Goal: Task Accomplishment & Management: Use online tool/utility

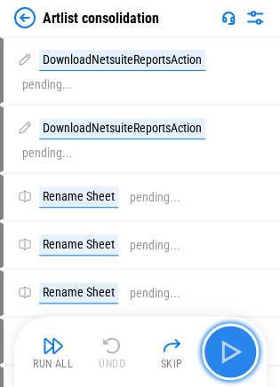
click at [225, 356] on img "button" at bounding box center [230, 351] width 28 height 28
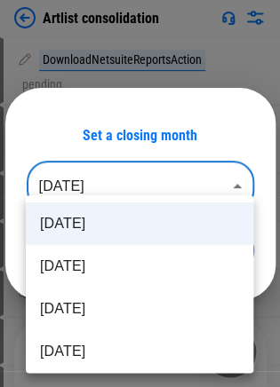
click at [194, 199] on body "Artlist consolidation DownloadNetsuiteReportsAction pending... DownloadNetsuite…" at bounding box center [140, 193] width 280 height 387
click at [172, 258] on li "Jul 2025" at bounding box center [139, 266] width 227 height 43
type input "********"
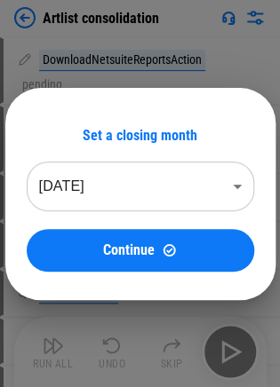
click at [172, 258] on button "Continue" at bounding box center [140, 250] width 227 height 43
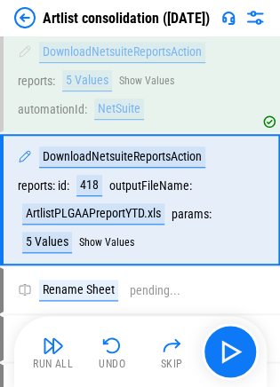
scroll to position [71, 0]
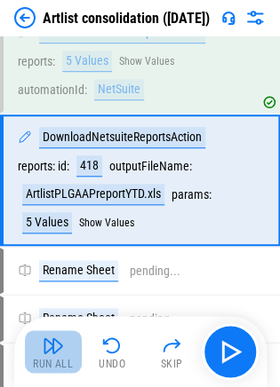
click at [73, 359] on button "Run All" at bounding box center [53, 351] width 57 height 43
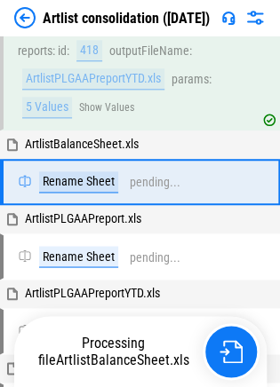
scroll to position [188, 0]
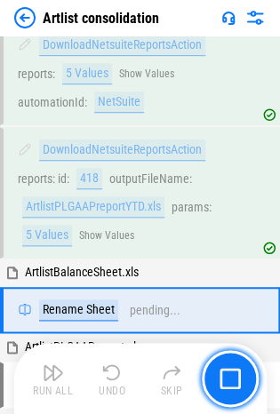
scroll to position [174, 0]
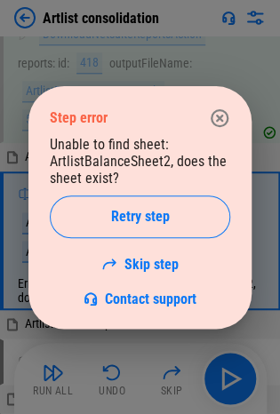
click at [145, 162] on div "Unable to find sheet: ArtlistBalanceSheet2, does the sheet exist? Retry step Sk…" at bounding box center [140, 221] width 180 height 171
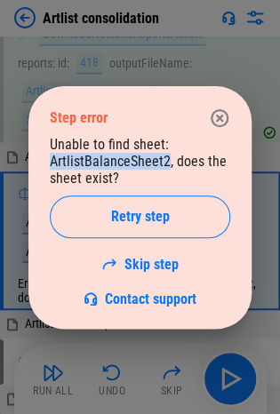
click at [145, 162] on div "Unable to find sheet: ArtlistBalanceSheet2, does the sheet exist? Retry step Sk…" at bounding box center [140, 221] width 180 height 171
copy div "ArtlistBalanceSheet2"
click at [221, 108] on icon "button" at bounding box center [219, 117] width 21 height 21
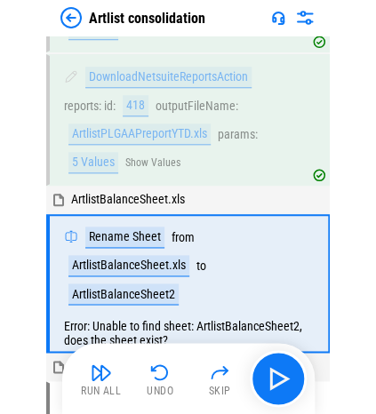
scroll to position [114, 0]
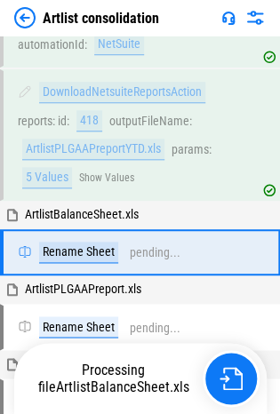
scroll to position [174, 0]
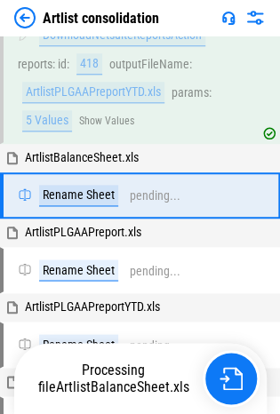
scroll to position [174, 0]
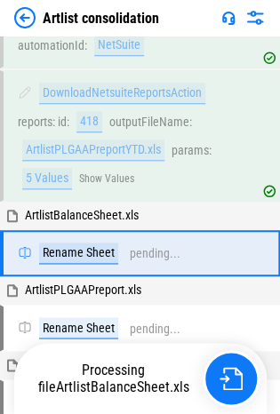
scroll to position [174, 0]
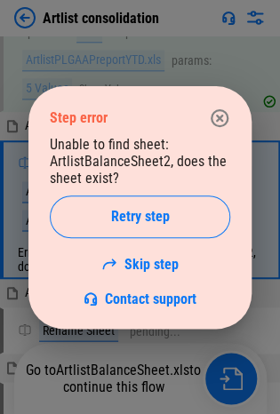
scroll to position [221, 0]
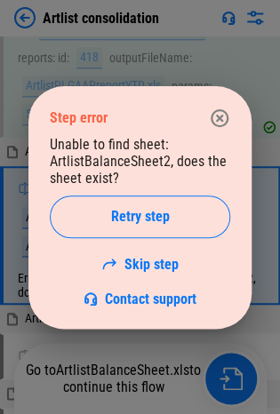
scroll to position [221, 0]
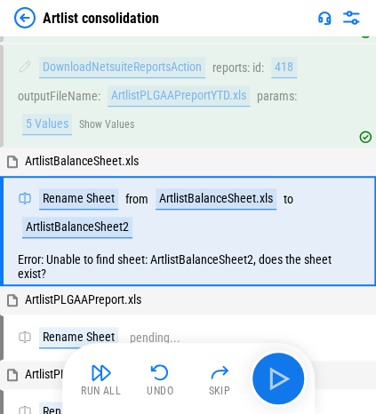
scroll to position [102, 0]
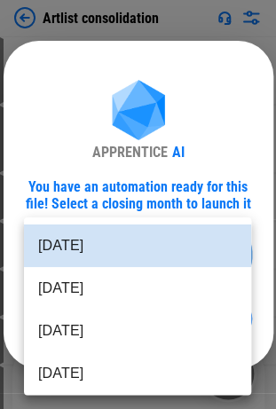
click at [100, 236] on body "Artlist consolidation DownloadNetsuiteReportsAction pending... DownloadNetsuite…" at bounding box center [138, 204] width 276 height 409
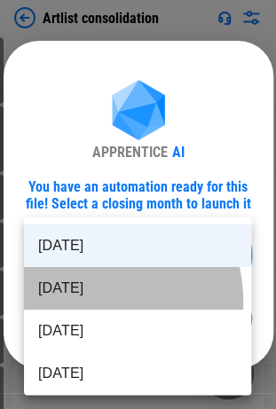
click at [69, 304] on li "Jul 2025" at bounding box center [137, 288] width 227 height 43
type input "********"
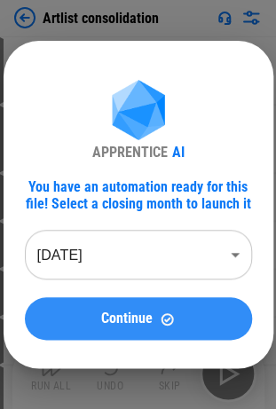
click at [96, 322] on div "Continue" at bounding box center [138, 319] width 185 height 15
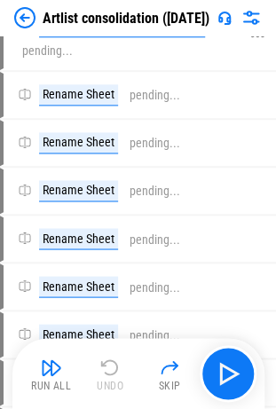
scroll to position [197, 0]
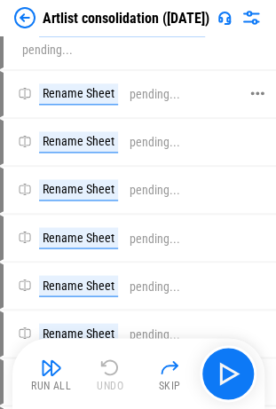
click at [155, 101] on div "Rename Sheet pending..." at bounding box center [99, 93] width 162 height 21
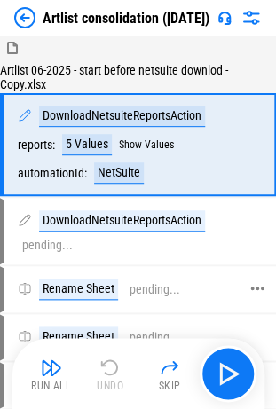
scroll to position [0, 0]
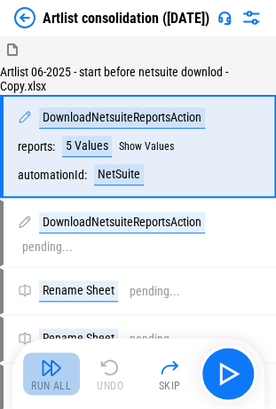
click at [43, 382] on div "Run All" at bounding box center [51, 386] width 40 height 11
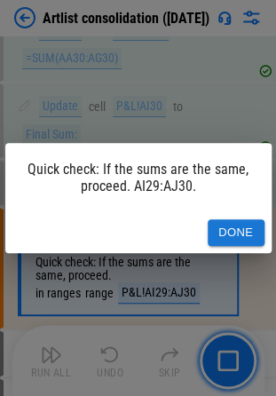
scroll to position [6563, 0]
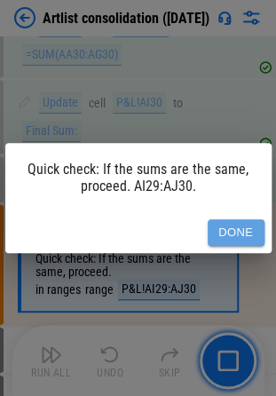
click at [226, 230] on button "Done" at bounding box center [236, 233] width 57 height 28
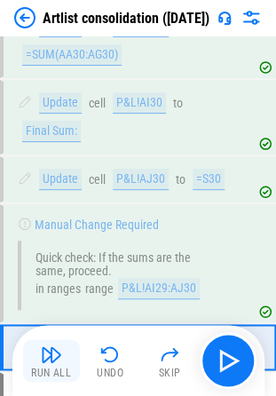
click at [32, 361] on button "Run All" at bounding box center [51, 360] width 57 height 43
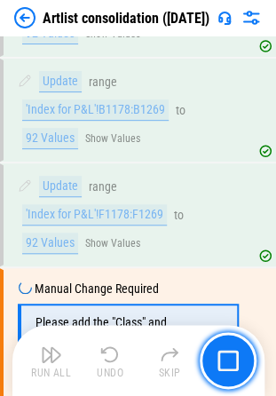
scroll to position [9973, 0]
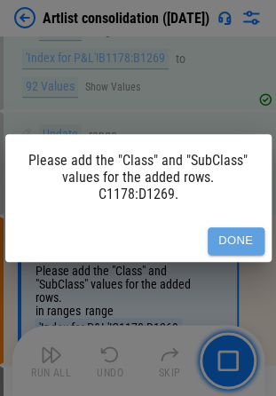
click at [231, 233] on button "Done" at bounding box center [236, 241] width 57 height 28
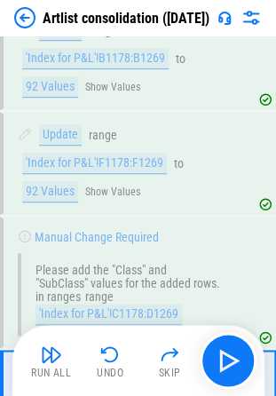
scroll to position [10051, 0]
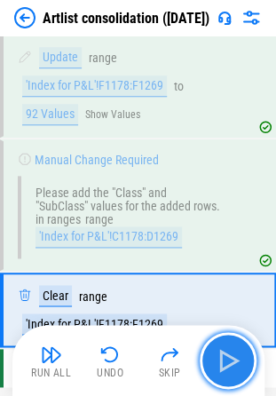
click at [225, 355] on img "button" at bounding box center [228, 360] width 28 height 28
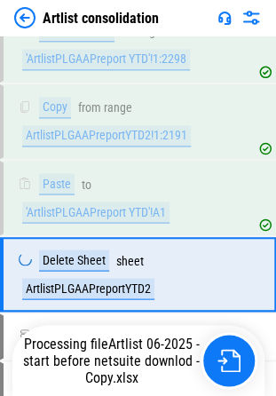
scroll to position [2749, 0]
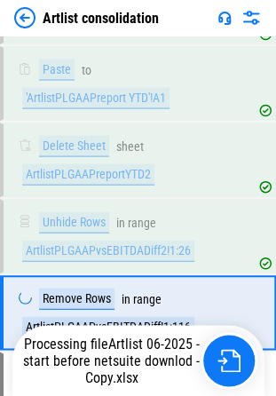
scroll to position [2900, 0]
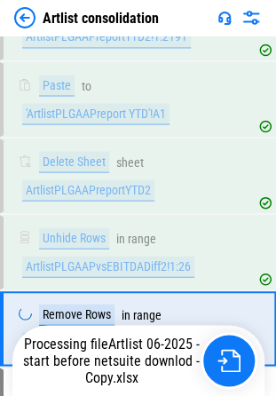
scroll to position [2900, 0]
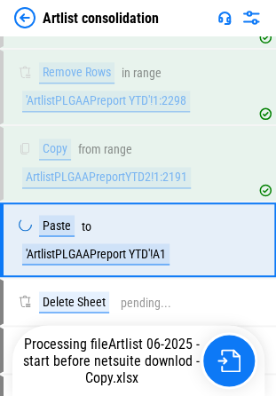
scroll to position [2673, 0]
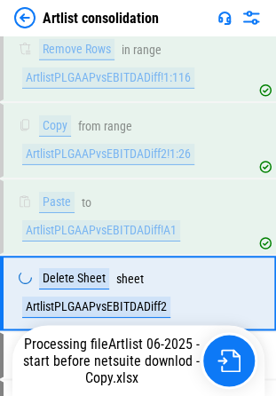
scroll to position [3127, 0]
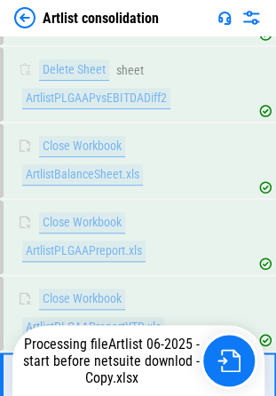
scroll to position [3431, 0]
